Goal: Use online tool/utility: Utilize a website feature to perform a specific function

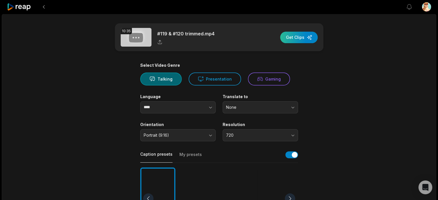
click at [297, 37] on div "button" at bounding box center [298, 38] width 37 height 12
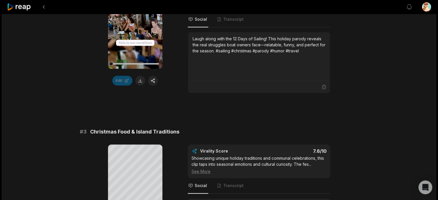
scroll to position [321, 0]
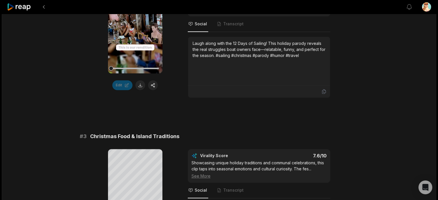
click at [21, 6] on icon at bounding box center [19, 7] width 24 height 8
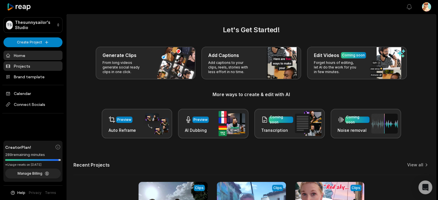
click at [29, 66] on link "Projects" at bounding box center [32, 66] width 59 height 10
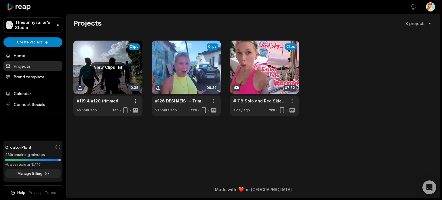
click at [111, 65] on link at bounding box center [107, 78] width 69 height 75
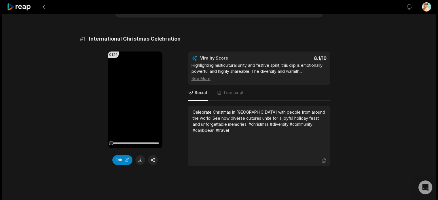
scroll to position [58, 0]
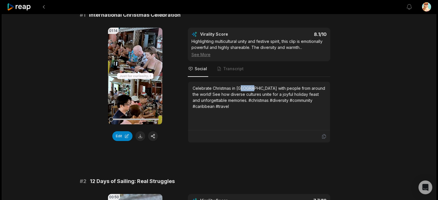
drag, startPoint x: 253, startPoint y: 88, endPoint x: 241, endPoint y: 86, distance: 12.5
click at [241, 86] on div "Celebrate Christmas in [GEOGRAPHIC_DATA] with people from around the world! See…" at bounding box center [259, 97] width 133 height 24
click at [126, 135] on button "Edit" at bounding box center [122, 136] width 20 height 10
